Goal: Check status: Check status

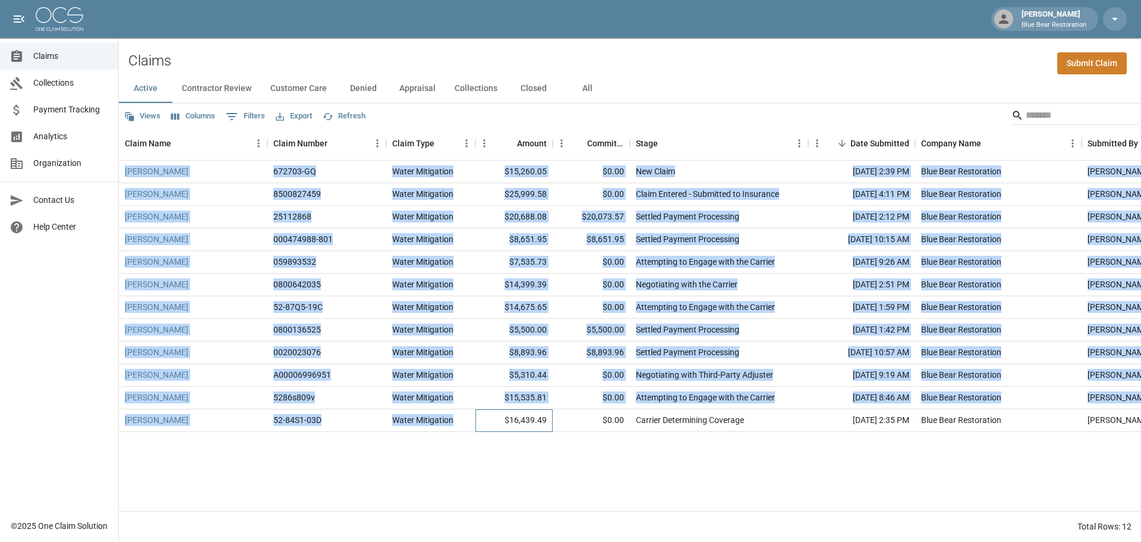
drag, startPoint x: 493, startPoint y: 419, endPoint x: 599, endPoint y: 147, distance: 292.3
click at [599, 147] on div "Claim Name Claim Number Claim Type Amount Committed Amount Stage Date Submitted…" at bounding box center [630, 318] width 1022 height 383
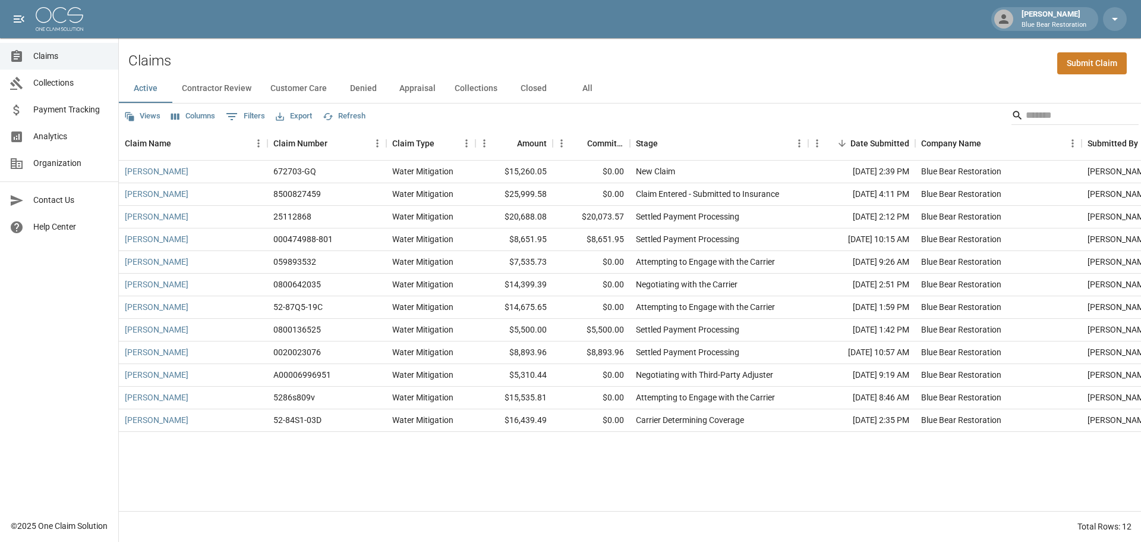
click at [647, 77] on div "Active Contractor Review Customer Care Denied Appraisal Collections Closed All" at bounding box center [630, 88] width 1022 height 29
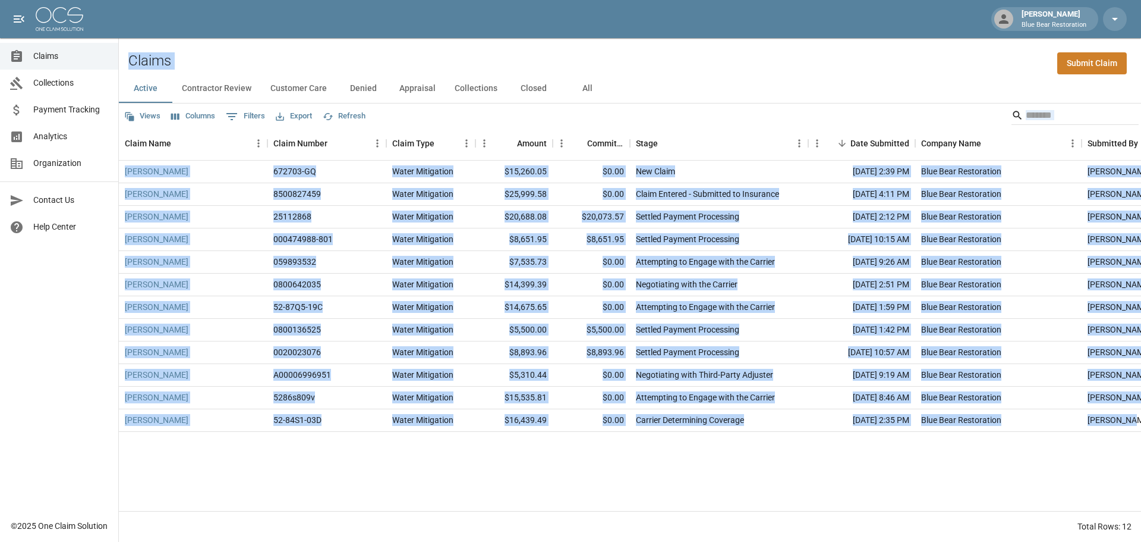
drag, startPoint x: 129, startPoint y: 55, endPoint x: 1141, endPoint y: 424, distance: 1077.0
click at [1141, 424] on div "Claims Submit Claim Active Contractor Review Customer Care Denied Appraisal Col…" at bounding box center [630, 289] width 1022 height 503
click at [1060, 448] on div "Pamela Carlton 672703-GQ Water Mitigation $15,260.05 $0.00 New Claim Sep 12, 20…" at bounding box center [675, 336] width 1112 height 350
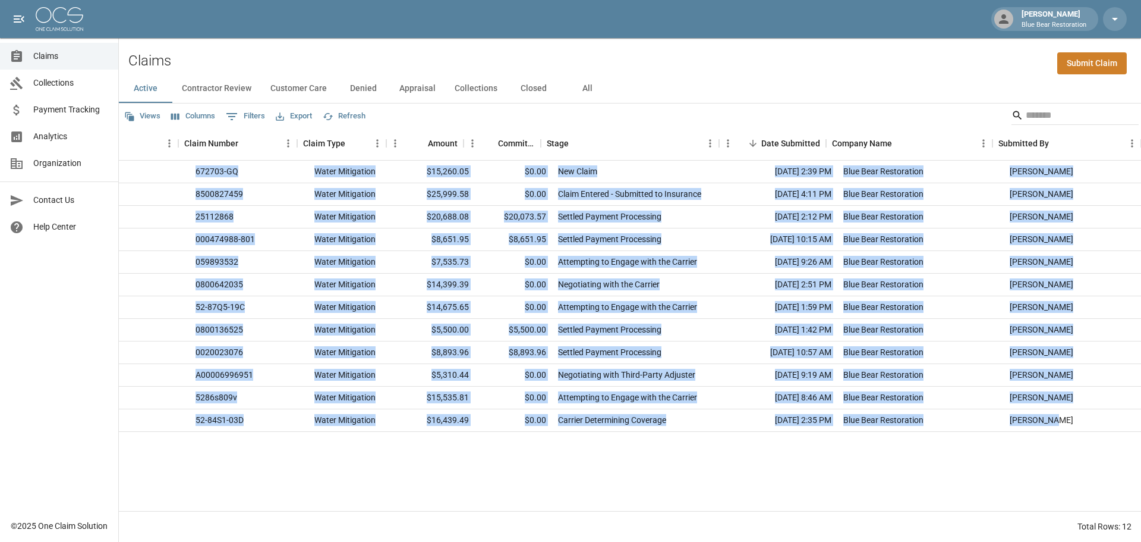
scroll to position [0, 89]
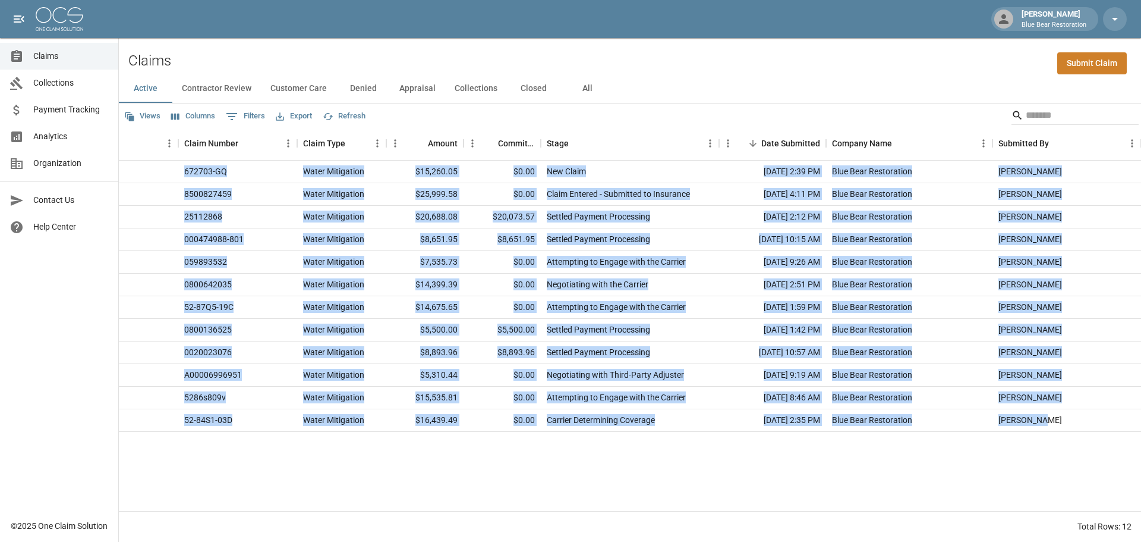
drag, startPoint x: 1135, startPoint y: 437, endPoint x: 1134, endPoint y: 418, distance: 18.4
click at [1134, 418] on div "Pamela Carlton 672703-GQ Water Mitigation $15,260.05 $0.00 New Claim Sep 12, 20…" at bounding box center [586, 336] width 1112 height 350
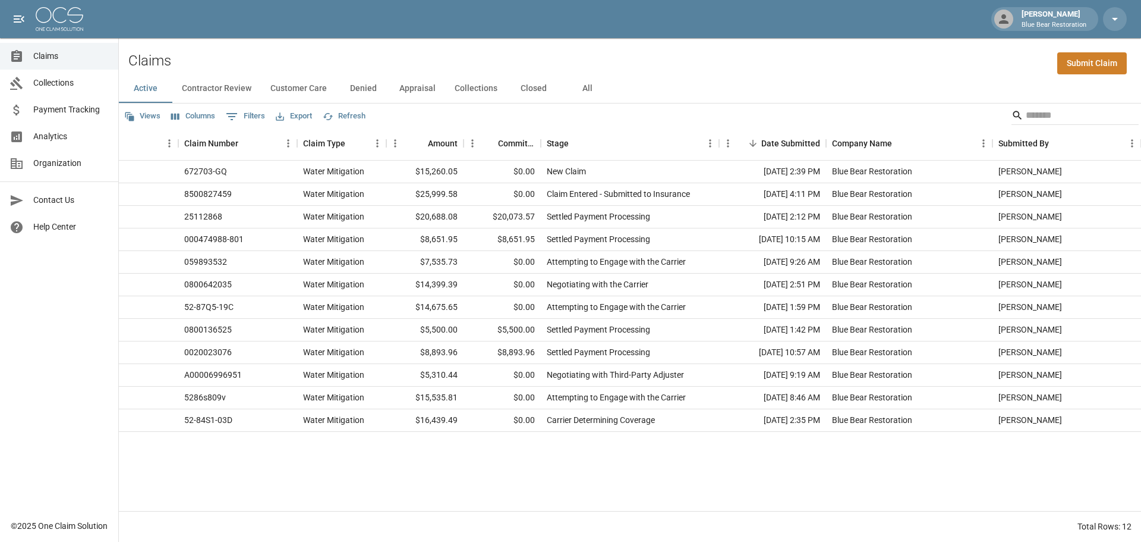
click at [1072, 442] on div "Pamela Carlton 672703-GQ Water Mitigation $15,260.05 $0.00 New Claim Sep 12, 20…" at bounding box center [586, 336] width 1112 height 350
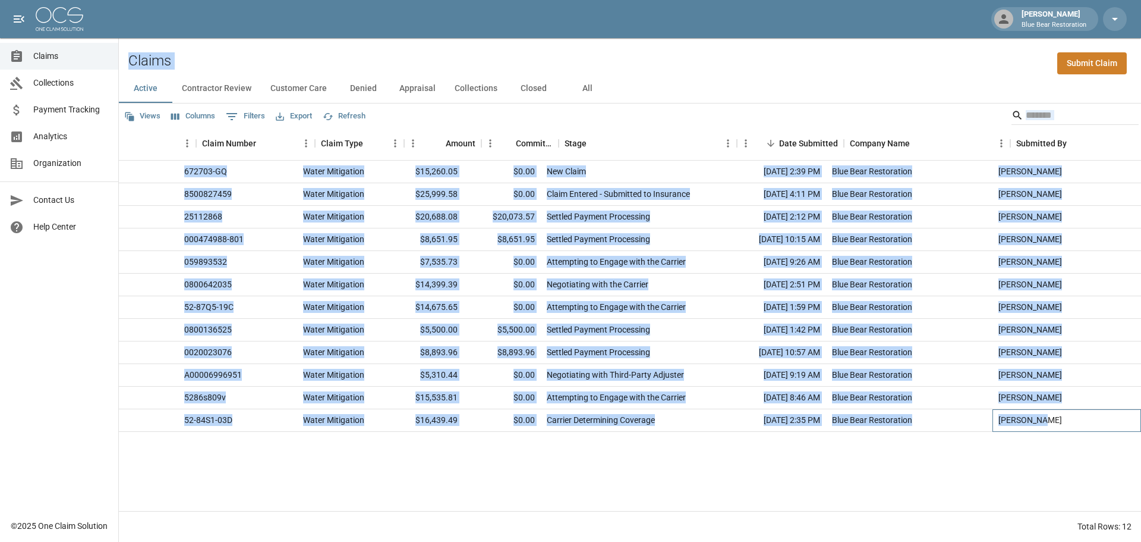
scroll to position [0, 0]
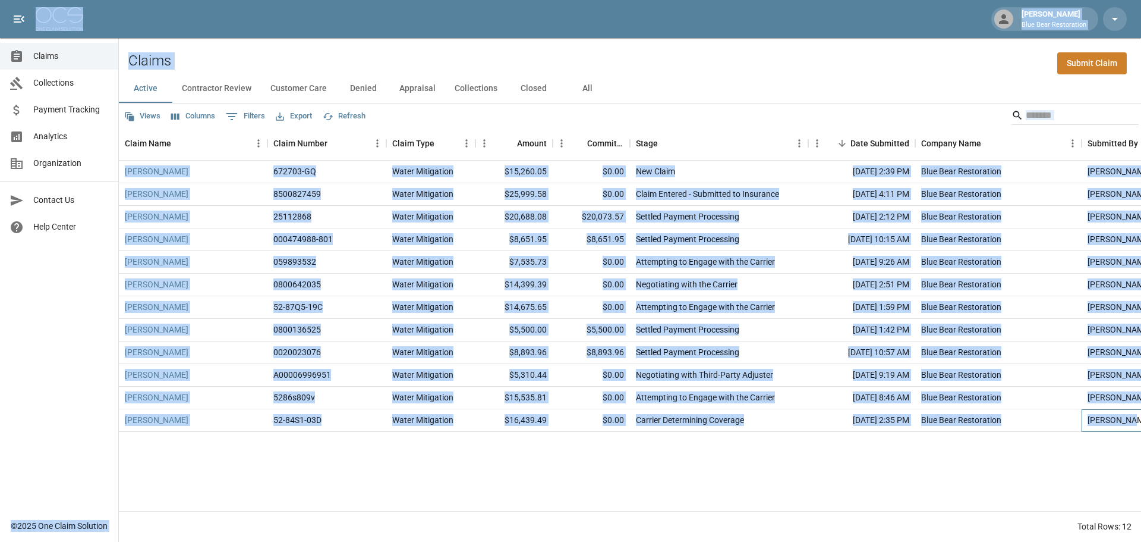
drag, startPoint x: 1072, startPoint y: 421, endPoint x: 26, endPoint y: 19, distance: 1120.7
click at [26, 19] on div "Anthony Rebis Blue Bear Restoration Claims Collections Payment Tracking Analyti…" at bounding box center [570, 271] width 1141 height 542
click at [236, 26] on div "Anthony Rebis Blue Bear Restoration" at bounding box center [570, 19] width 1141 height 38
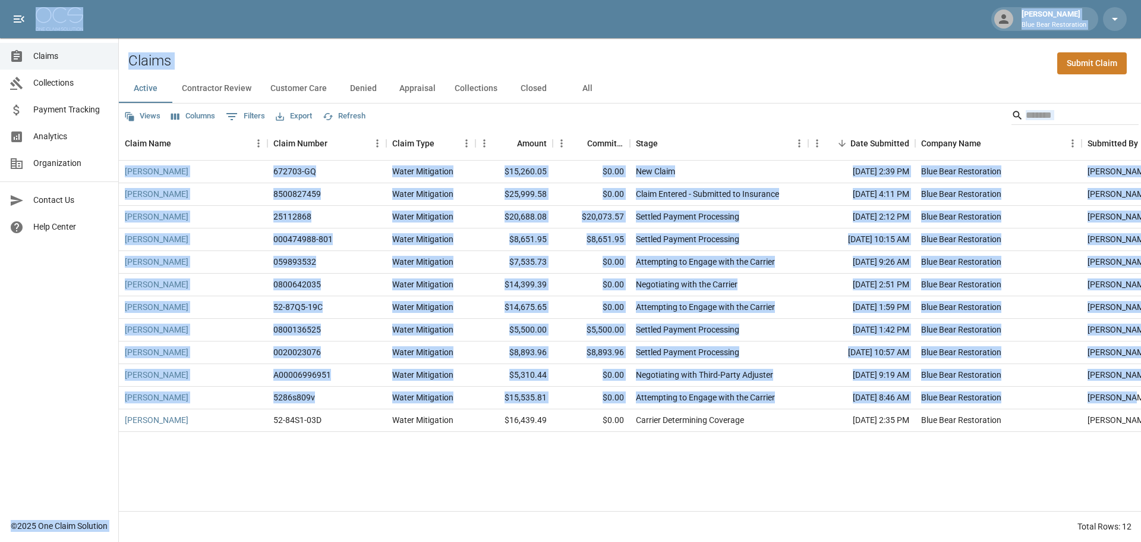
drag, startPoint x: 28, startPoint y: 1, endPoint x: 1138, endPoint y: 405, distance: 1181.2
click at [1138, 405] on div "Anthony Rebis Blue Bear Restoration Claims Collections Payment Tracking Analyti…" at bounding box center [570, 271] width 1141 height 542
click at [1067, 461] on div "Pamela Carlton 672703-GQ Water Mitigation $15,260.05 $0.00 New Claim Sep 12, 20…" at bounding box center [675, 336] width 1112 height 350
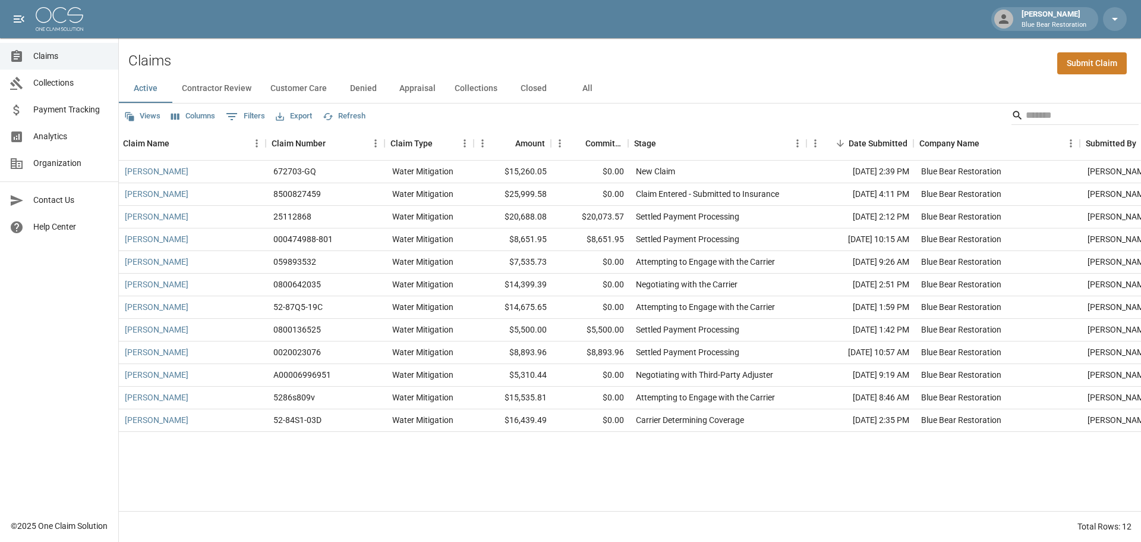
scroll to position [0, 89]
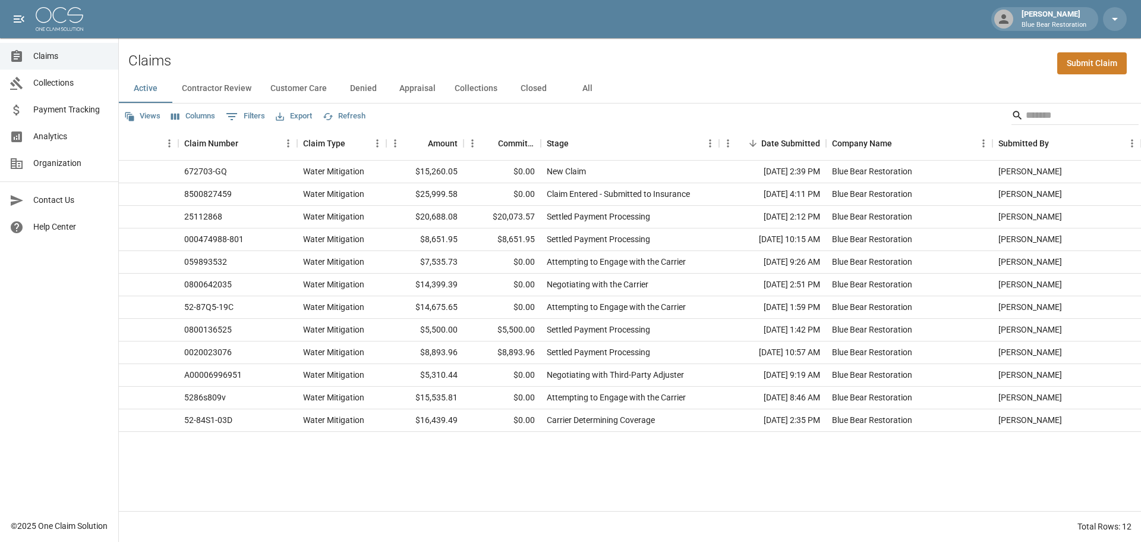
click at [852, 473] on div "Pamela Carlton 672703-GQ Water Mitigation $15,260.05 $0.00 New Claim Sep 12, 20…" at bounding box center [586, 336] width 1112 height 350
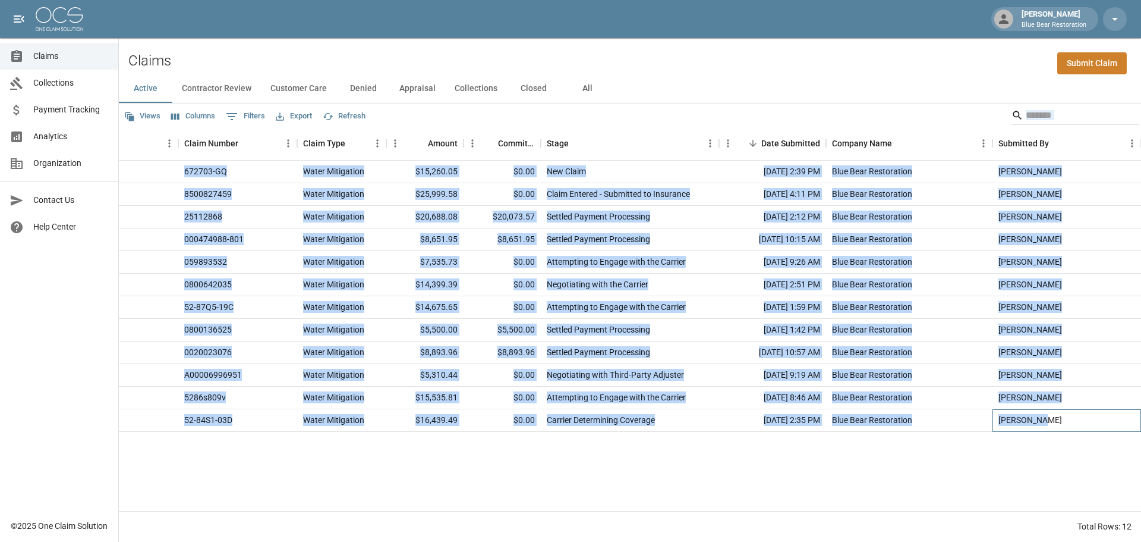
scroll to position [0, 0]
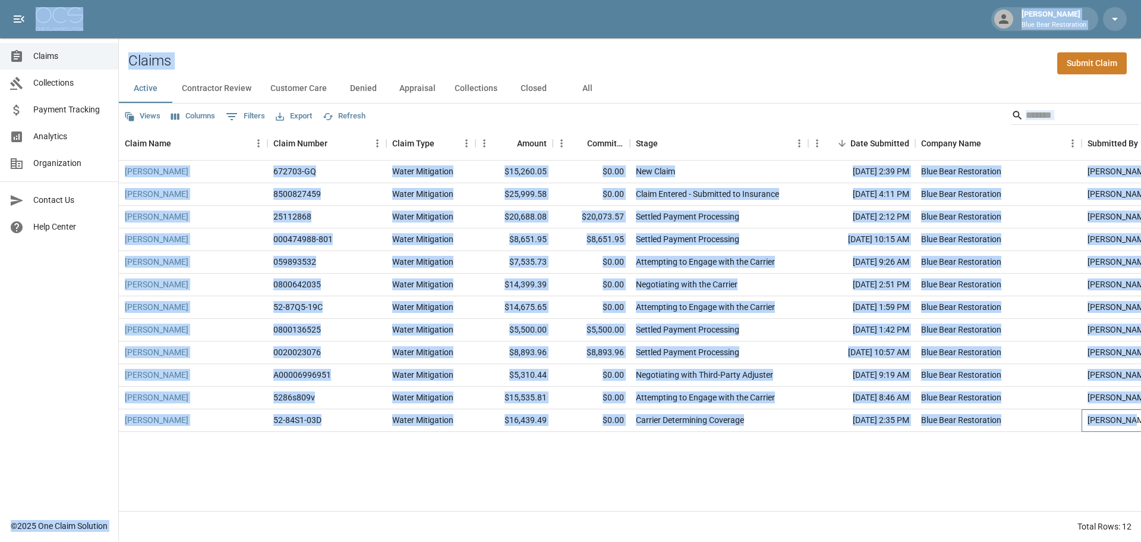
drag, startPoint x: 1053, startPoint y: 420, endPoint x: 0, endPoint y: 17, distance: 1128.0
click at [0, 17] on div "Anthony Rebis Blue Bear Restoration Claims Collections Payment Tracking Analyti…" at bounding box center [570, 271] width 1141 height 542
click at [282, 46] on div "Claims Submit Claim" at bounding box center [630, 56] width 1022 height 36
